Goal: Navigation & Orientation: Find specific page/section

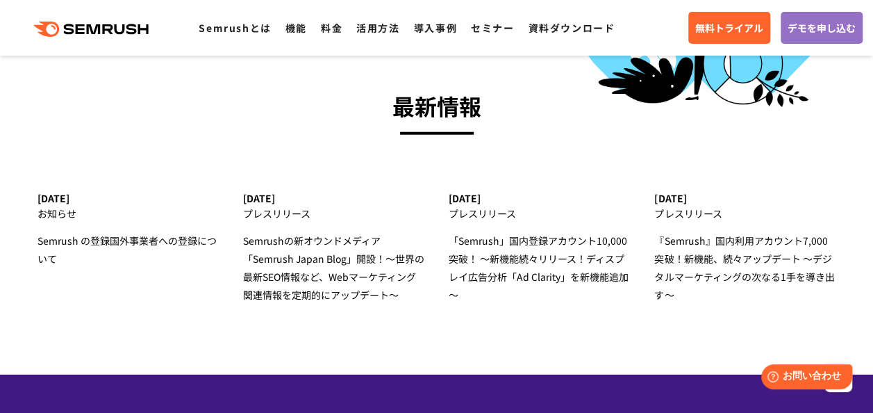
scroll to position [4351, 0]
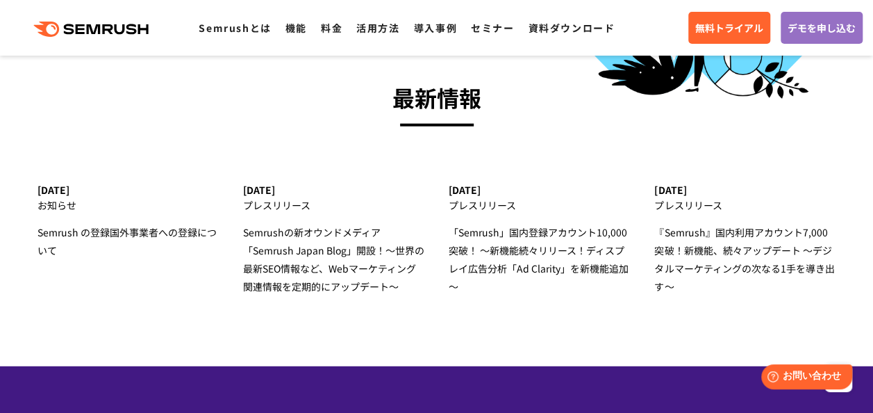
click at [292, 38] on div ".cls {fill: #FF642D;} .cls {fill: #FF642D;} Semrushとは 機能 料金 活用方法 導入事例 セミナー 資料ダウ…" at bounding box center [436, 28] width 873 height 42
click at [292, 29] on link "機能" at bounding box center [297, 28] width 22 height 14
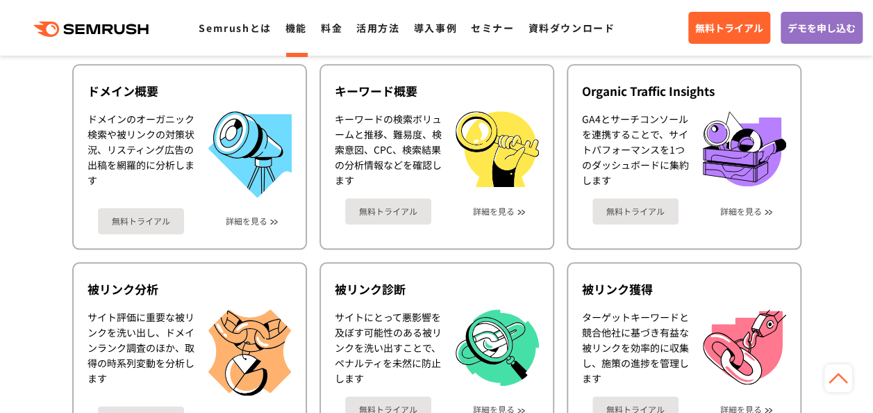
scroll to position [585, 0]
drag, startPoint x: 496, startPoint y: 412, endPoint x: 500, endPoint y: 420, distance: 8.7
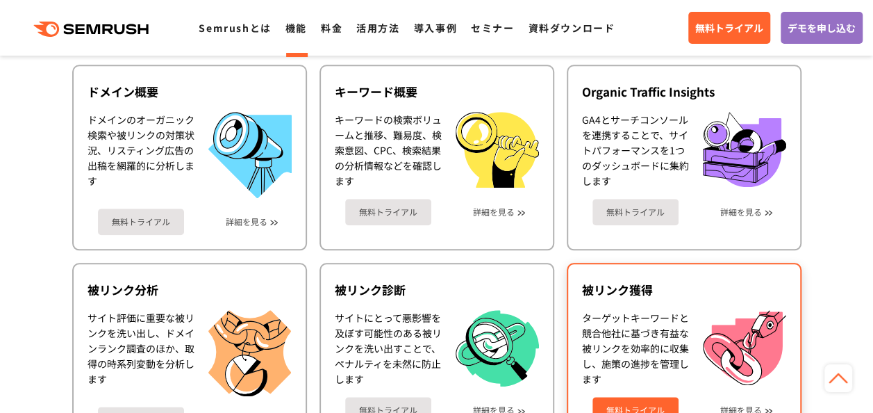
click at [710, 352] on img at bounding box center [744, 347] width 83 height 75
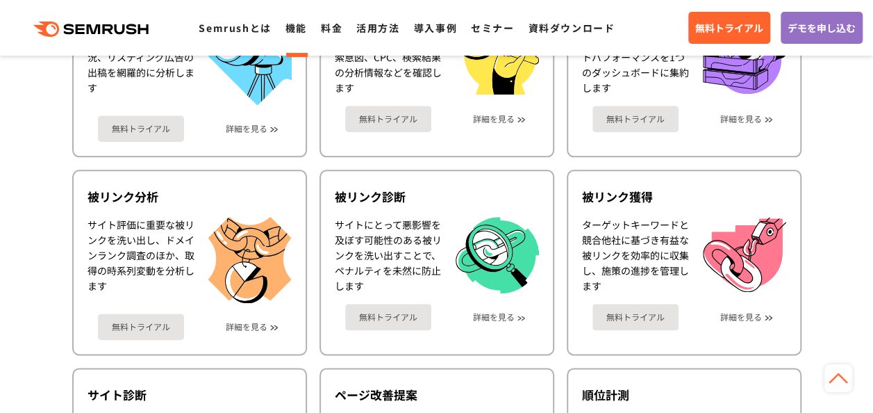
scroll to position [680, 0]
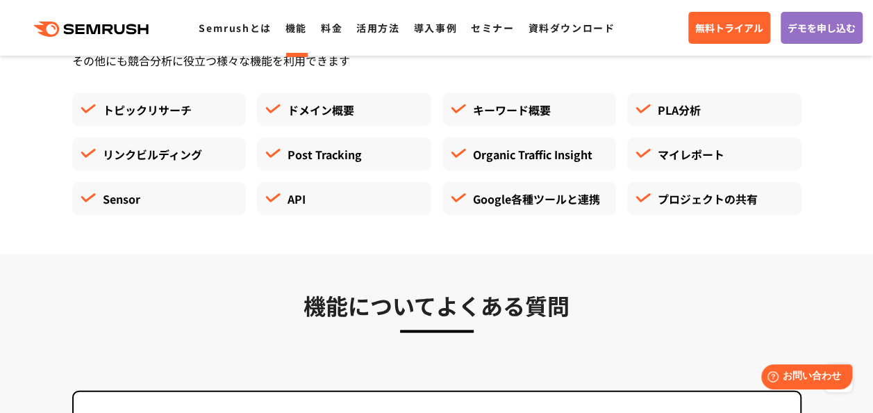
scroll to position [3914, 0]
